Goal: Task Accomplishment & Management: Use online tool/utility

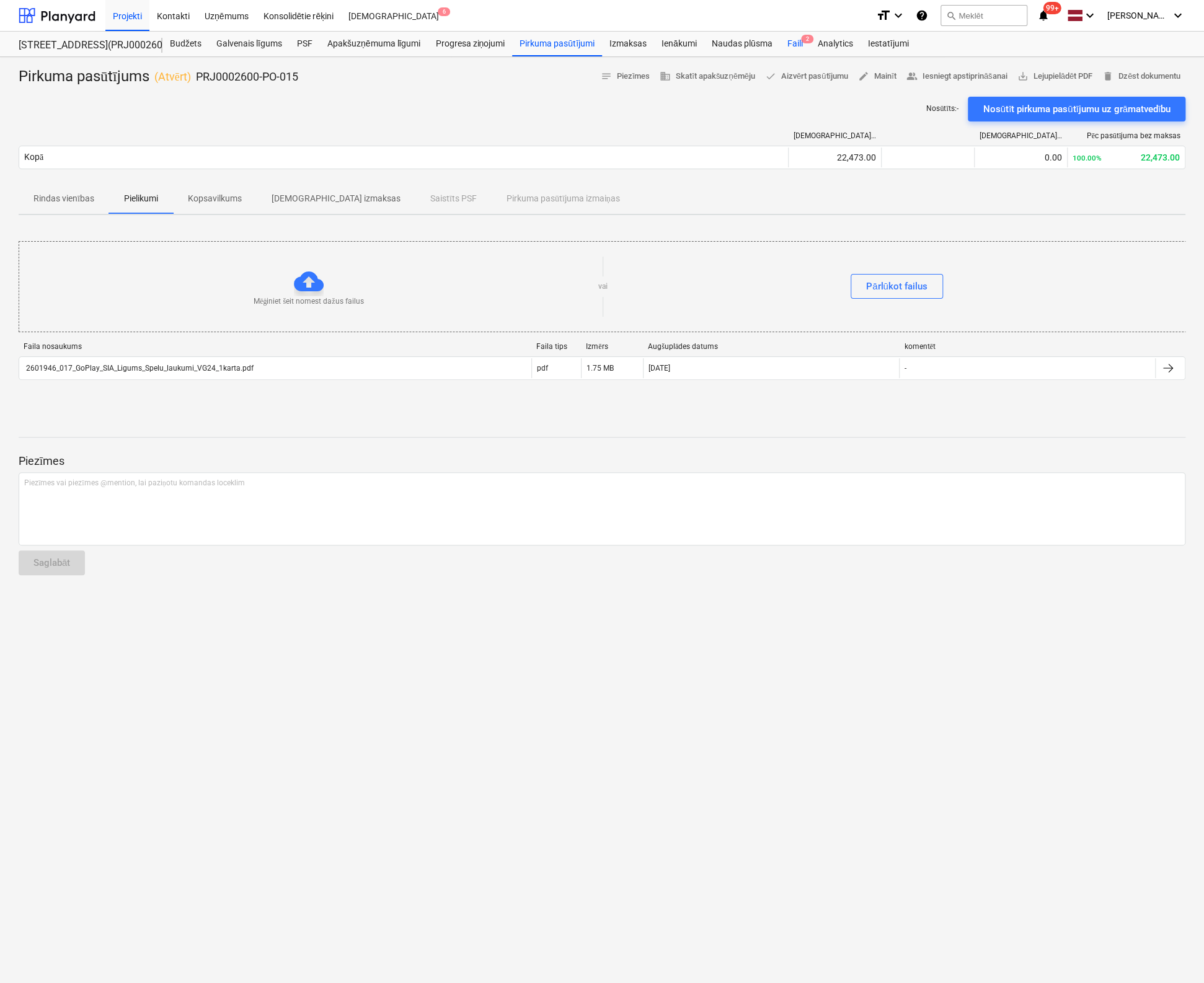
click at [796, 43] on div "Faili 2" at bounding box center [795, 44] width 30 height 25
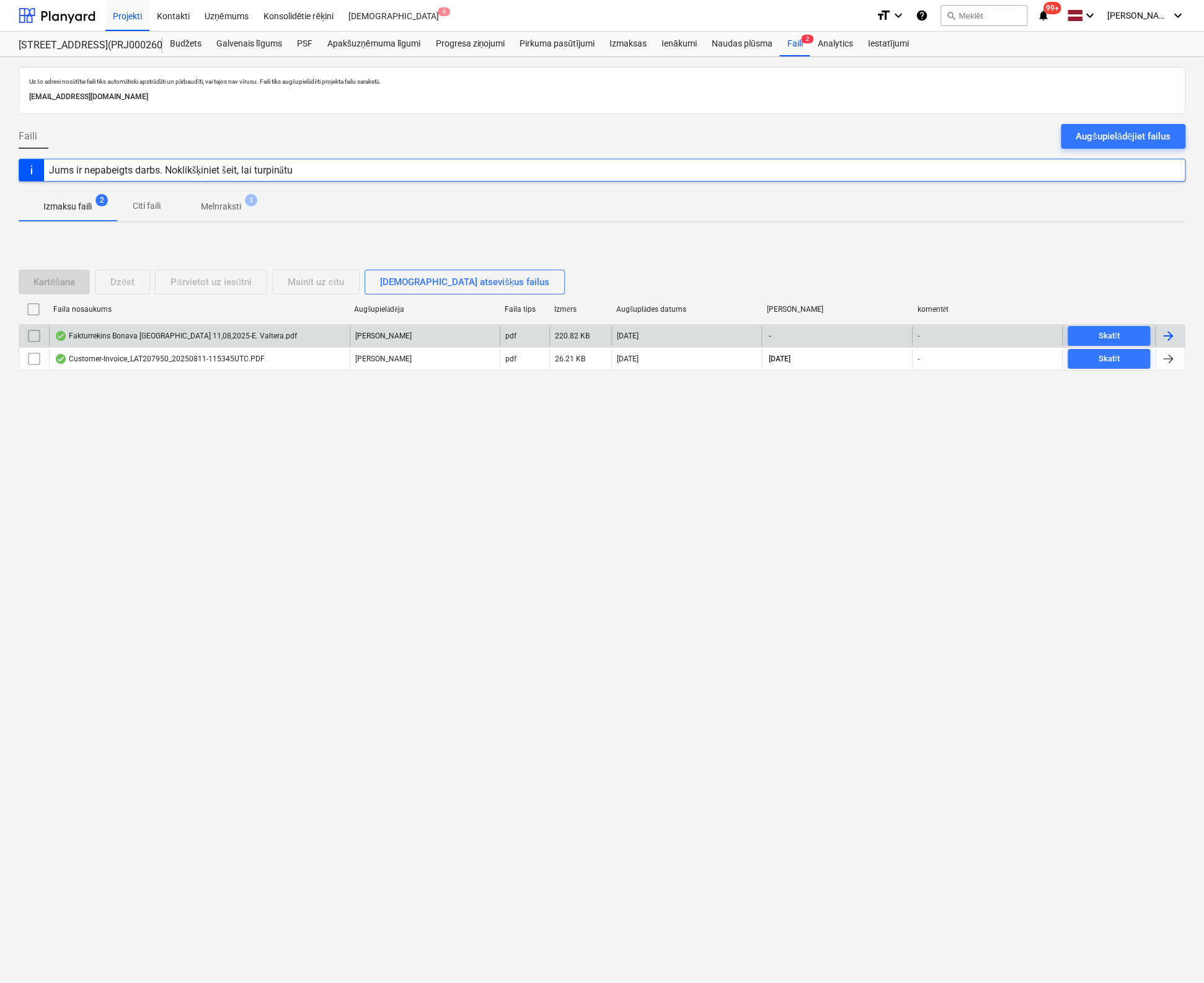
click at [189, 331] on div "Fakturrekins Bonava [GEOGRAPHIC_DATA] 11,08,2025-E. Valtera.pdf" at bounding box center [176, 336] width 243 height 10
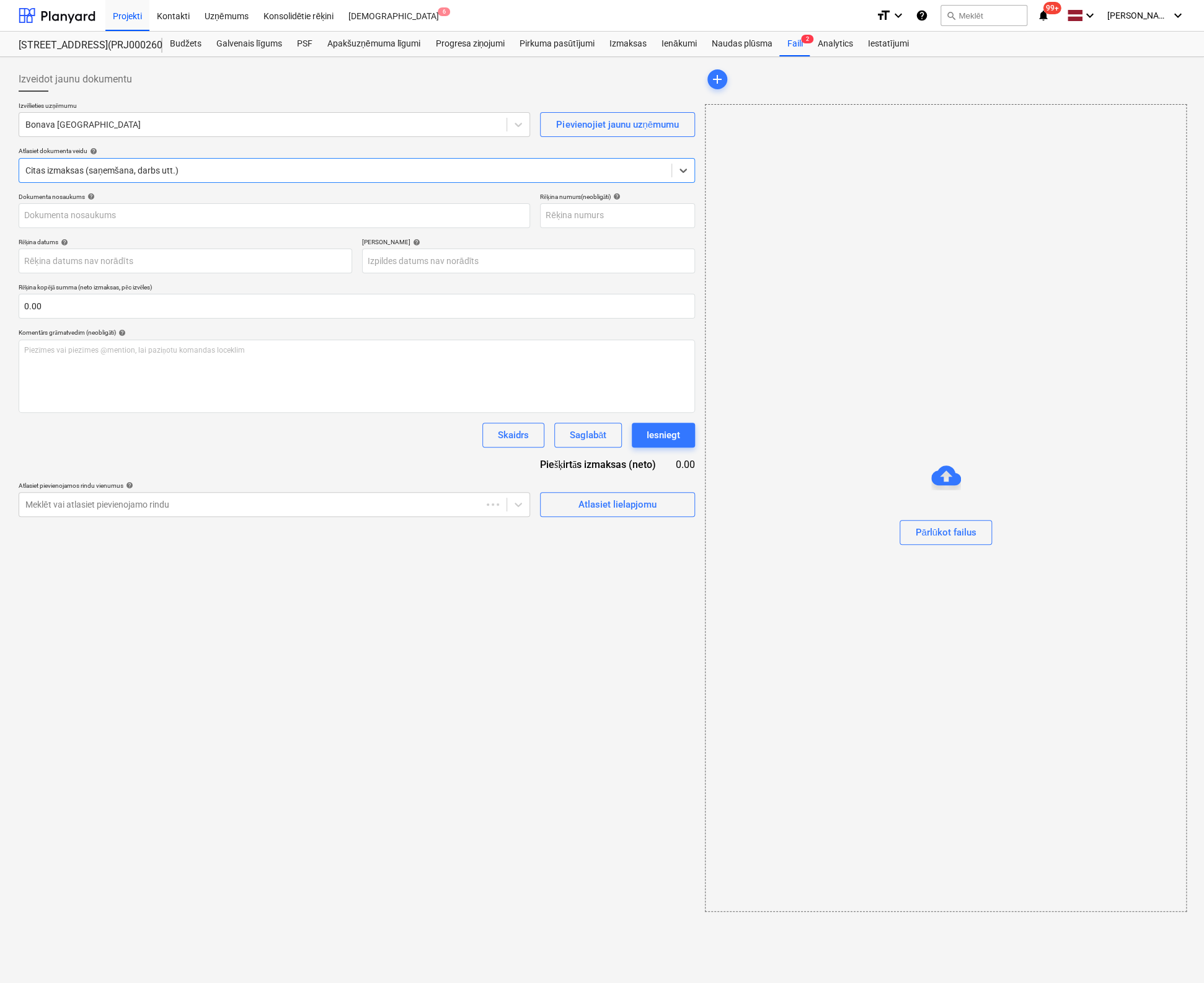
type input "Fakturrekins Bonava [GEOGRAPHIC_DATA] 11,08,2025-E. Valtera.pdf"
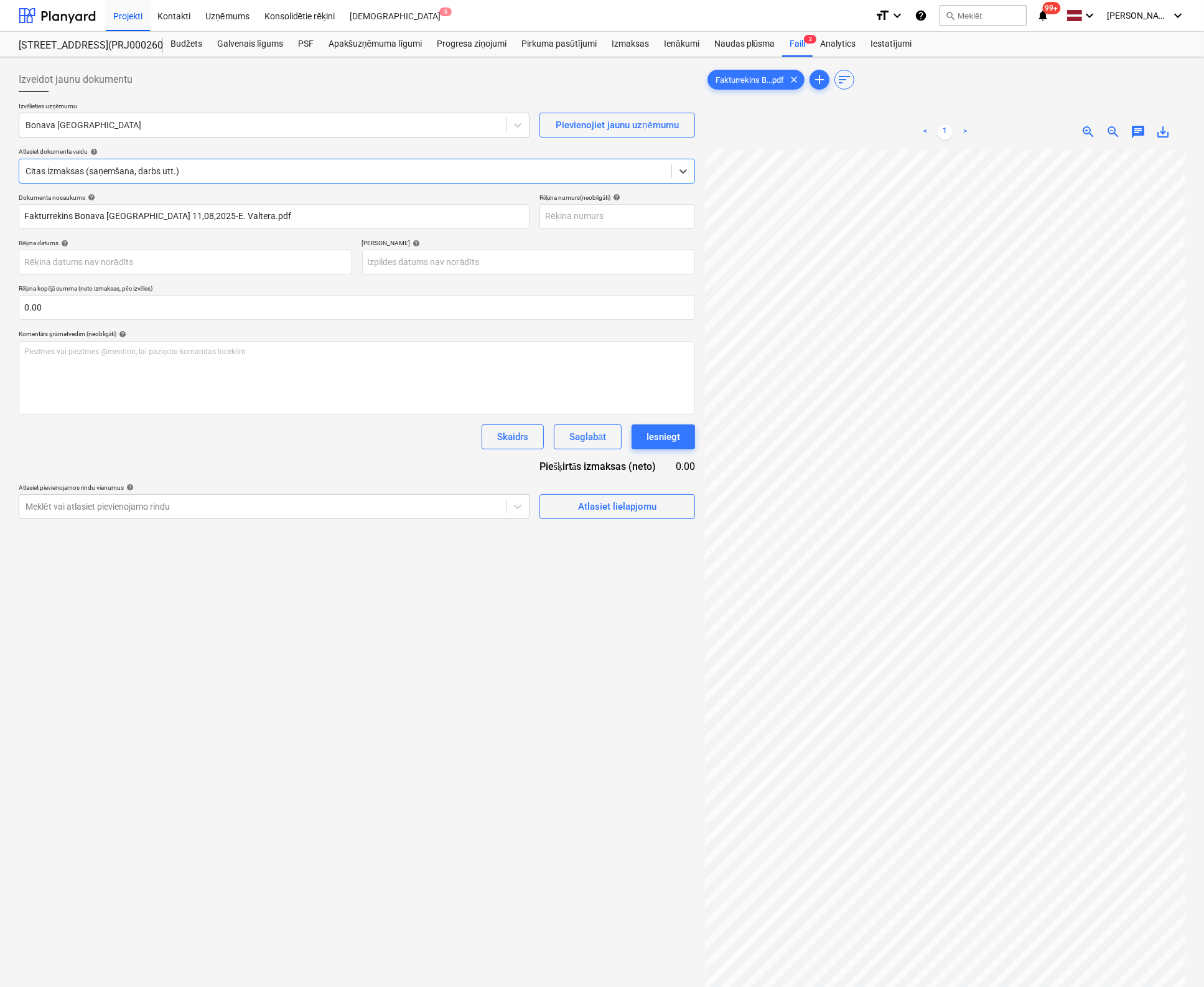
click at [1160, 130] on span "save_alt" at bounding box center [1164, 132] width 15 height 15
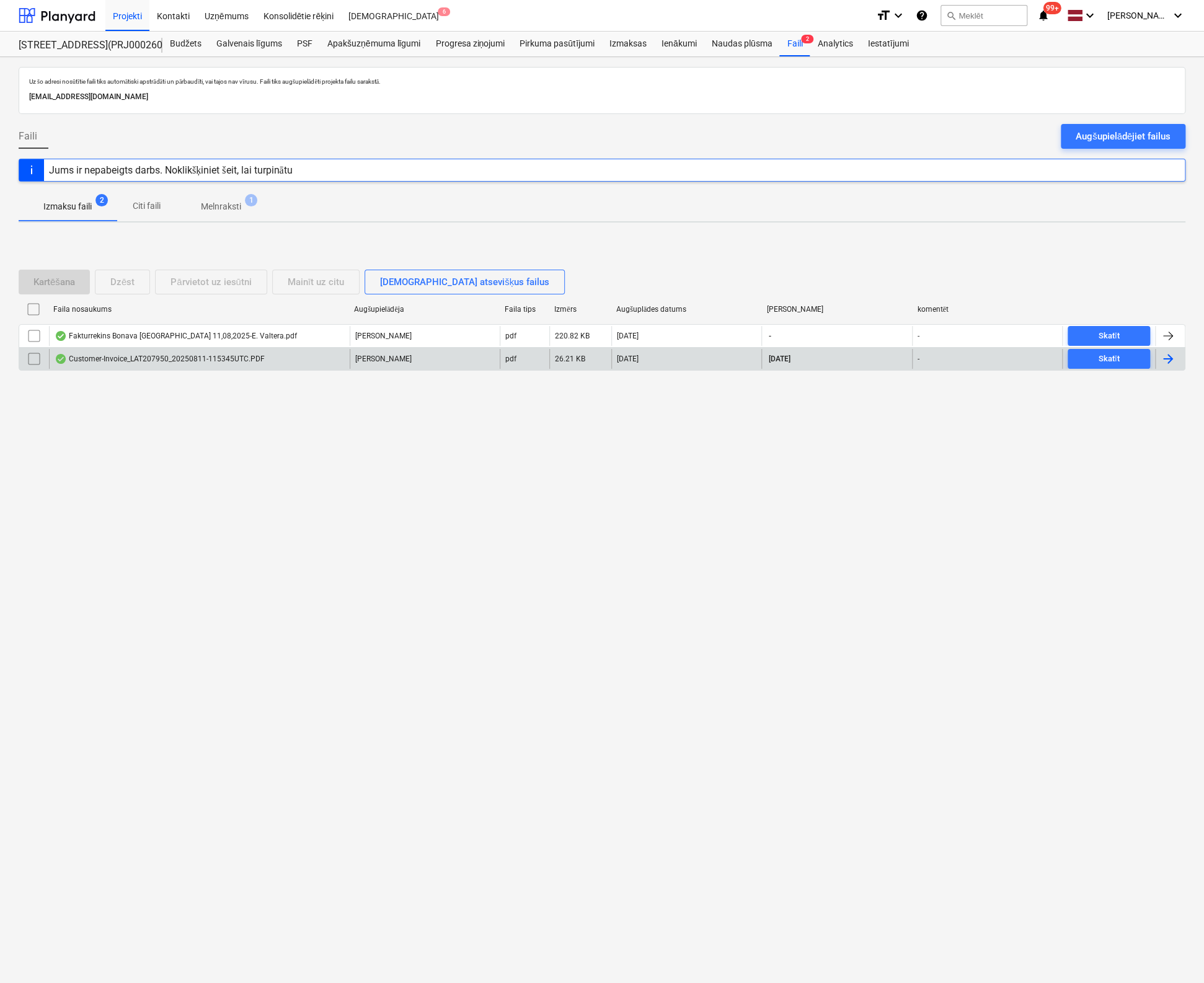
click at [135, 360] on div "Customer-Invoice_LAT207950_20250811-115345UTC.PDF" at bounding box center [160, 358] width 210 height 10
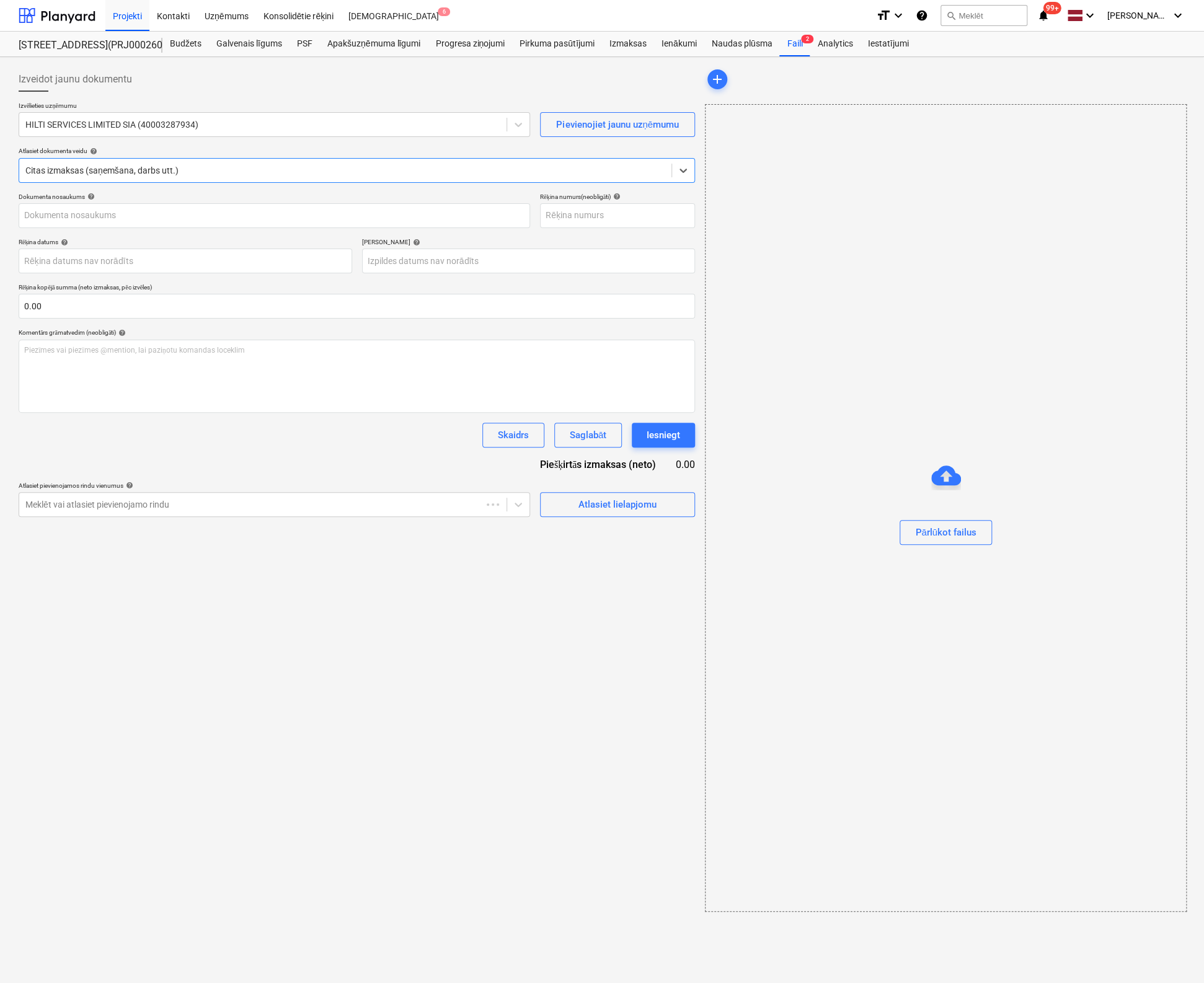
type input "LAT207950"
type input "[DATE]"
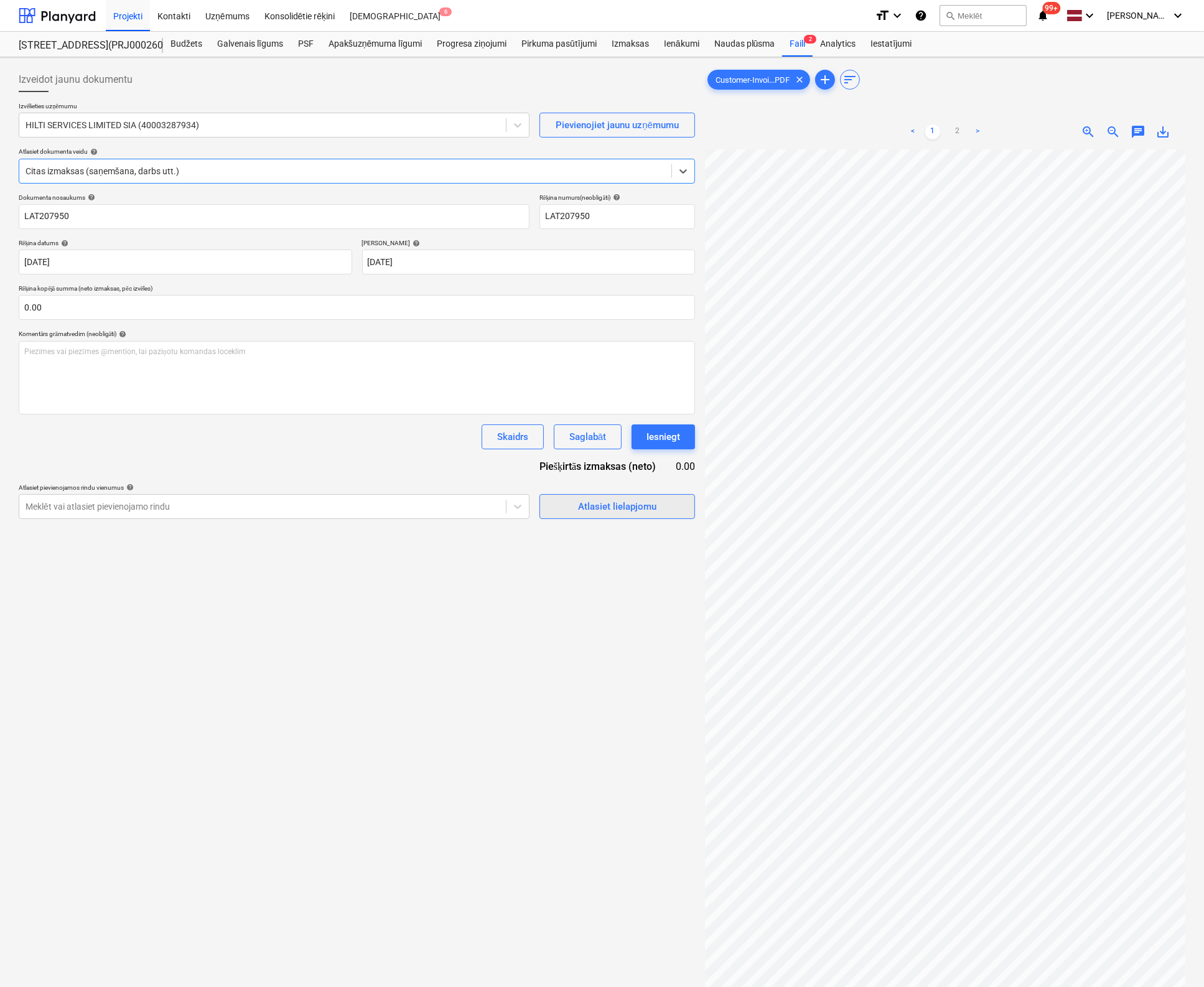
click at [596, 506] on div "Atlasiet lielapjomu" at bounding box center [617, 506] width 79 height 16
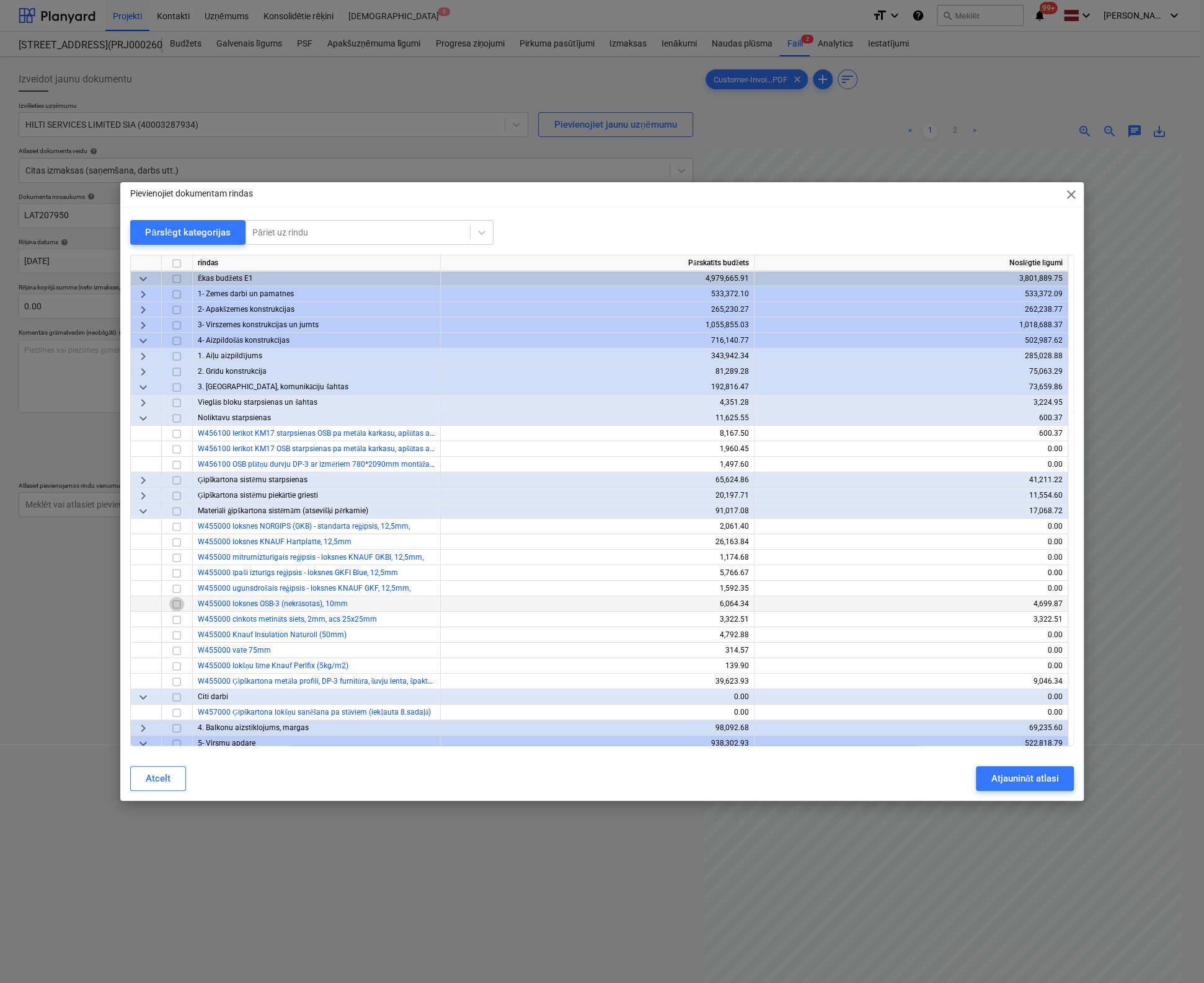
click at [177, 603] on input "checkbox" at bounding box center [177, 605] width 15 height 15
click at [1018, 770] on button "Atjaunināt atlasi" at bounding box center [1024, 778] width 97 height 25
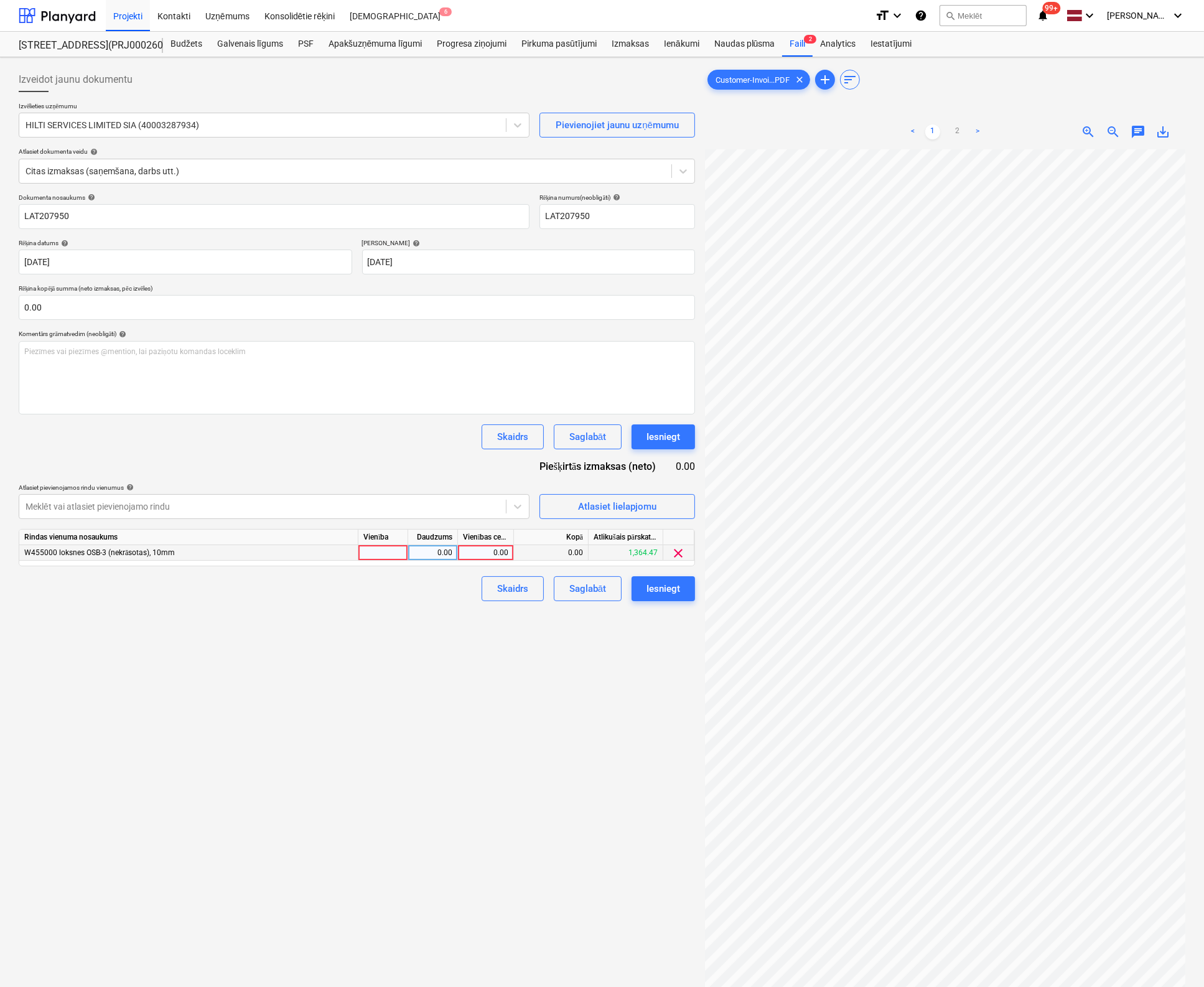
click at [489, 555] on div "0.00" at bounding box center [485, 553] width 45 height 15
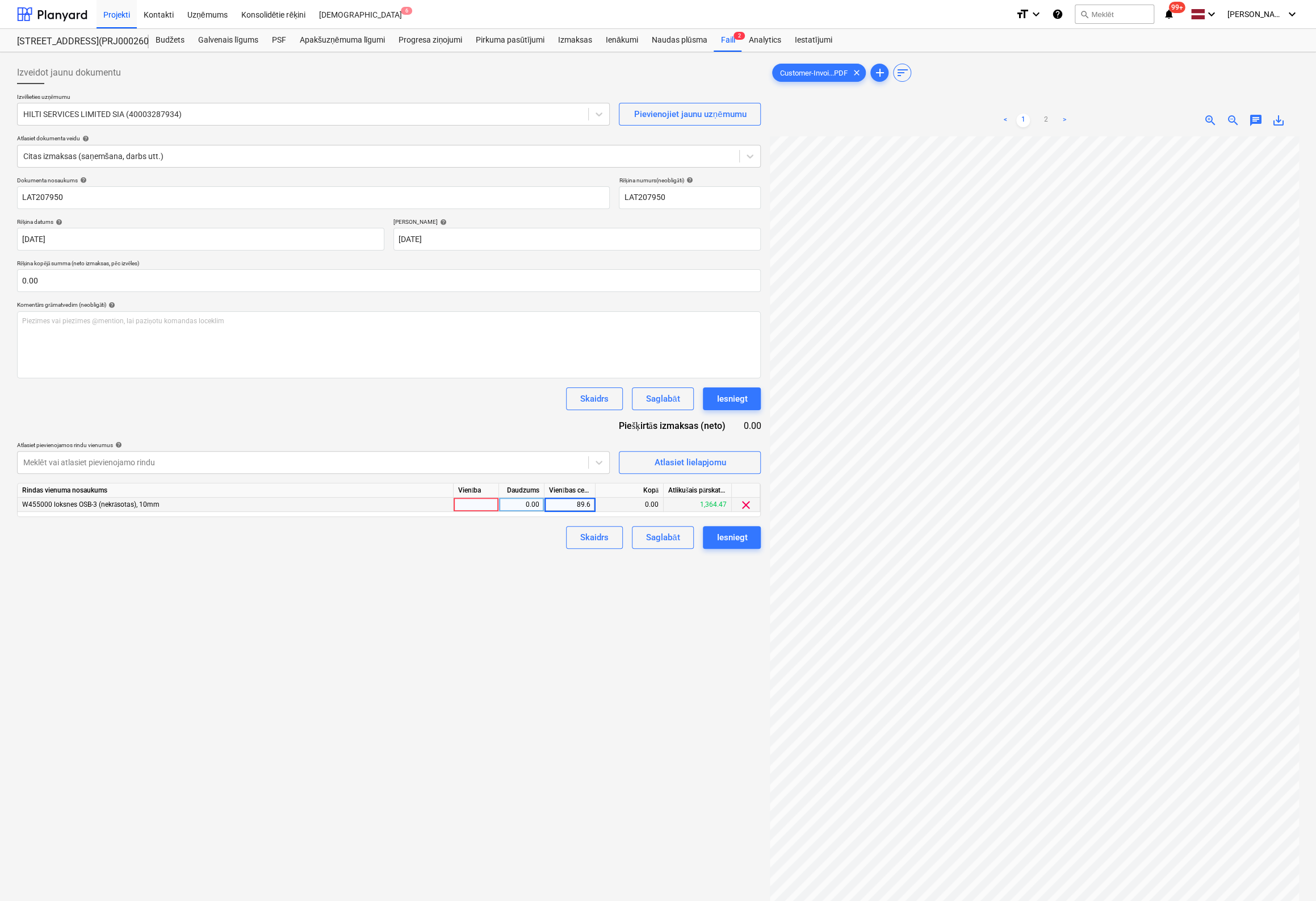
type input "89.66"
click at [733, 533] on div "Iesniegt" at bounding box center [732, 537] width 31 height 15
